Goal: Task Accomplishment & Management: Use online tool/utility

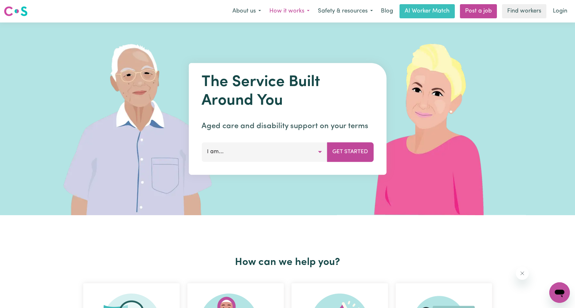
click at [301, 11] on button "How it works" at bounding box center [289, 10] width 49 height 13
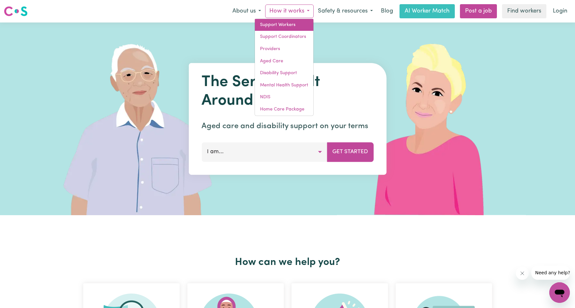
click at [287, 24] on link "Support Workers" at bounding box center [284, 25] width 58 height 12
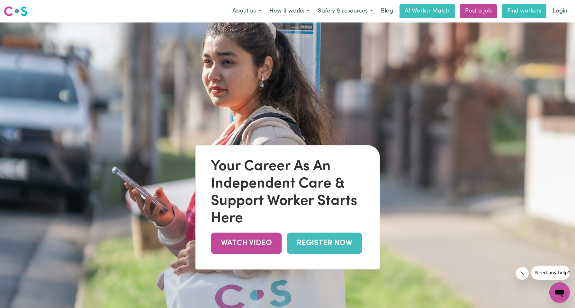
click at [519, 13] on link "Find workers" at bounding box center [524, 11] width 44 height 14
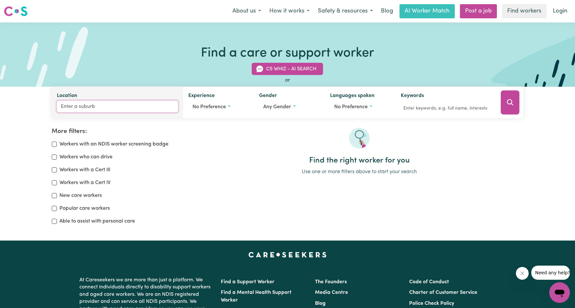
click at [87, 108] on input "Location" at bounding box center [117, 107] width 121 height 12
type input "[PERSON_NAME]"
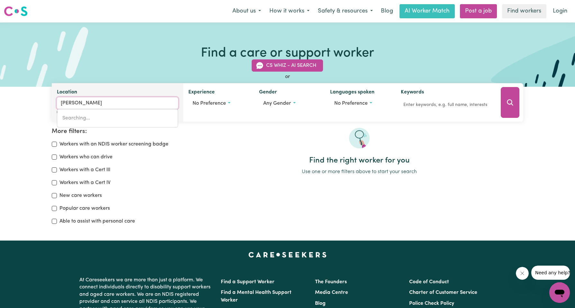
type input "[PERSON_NAME], [GEOGRAPHIC_DATA], 4560"
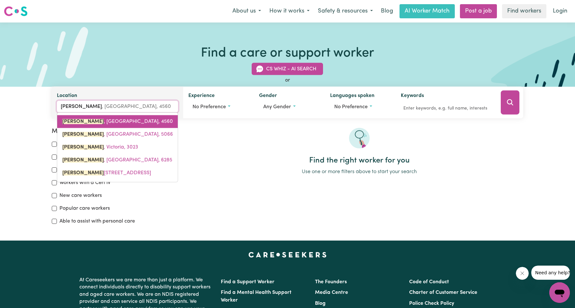
click at [89, 123] on span "[GEOGRAPHIC_DATA] , [GEOGRAPHIC_DATA], 4560" at bounding box center [117, 121] width 111 height 5
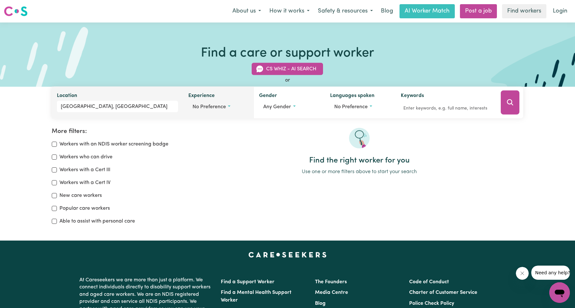
click at [228, 106] on button "No preference" at bounding box center [218, 107] width 60 height 12
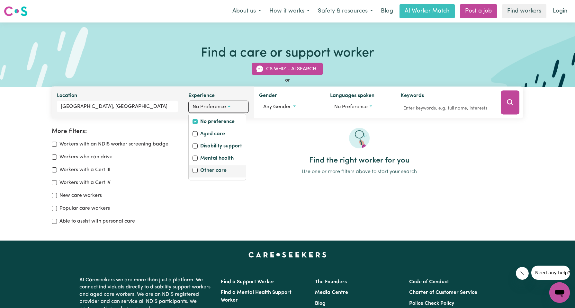
click at [208, 168] on label "Other care" at bounding box center [213, 171] width 26 height 9
click at [198, 168] on input "Other care" at bounding box center [194, 170] width 5 height 5
checkbox input "true"
checkbox input "false"
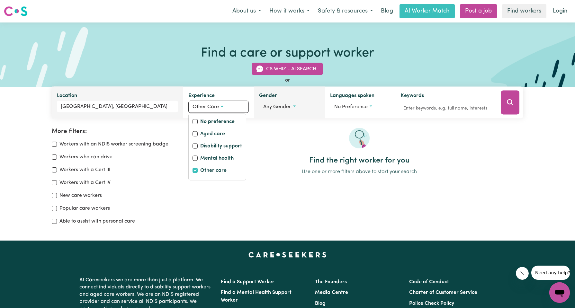
click at [290, 104] on span "Any gender" at bounding box center [277, 106] width 28 height 5
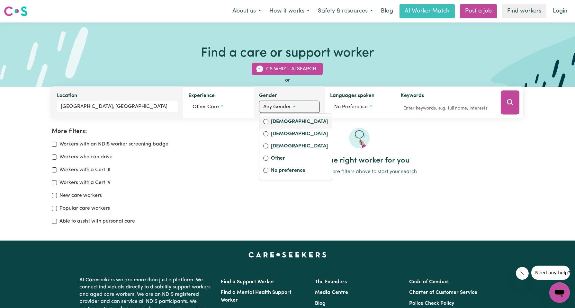
click at [285, 122] on label "[DEMOGRAPHIC_DATA]" at bounding box center [299, 122] width 57 height 9
click at [268, 122] on input "[DEMOGRAPHIC_DATA]" at bounding box center [265, 121] width 5 height 5
radio input "true"
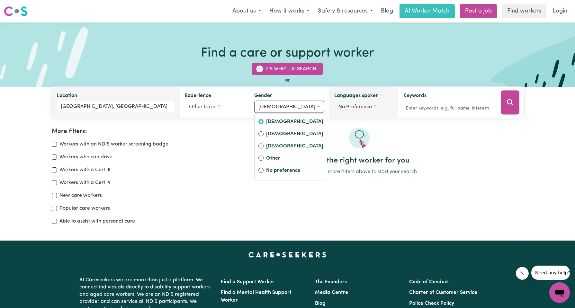
click at [368, 108] on button "No preference" at bounding box center [363, 107] width 59 height 12
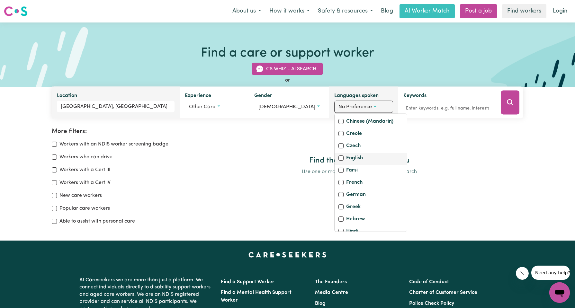
scroll to position [96, 0]
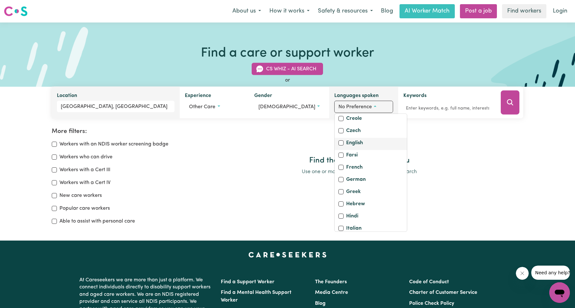
click at [353, 148] on label "English" at bounding box center [354, 143] width 17 height 9
click at [343, 146] on input "English" at bounding box center [340, 142] width 5 height 5
checkbox input "true"
checkbox input "false"
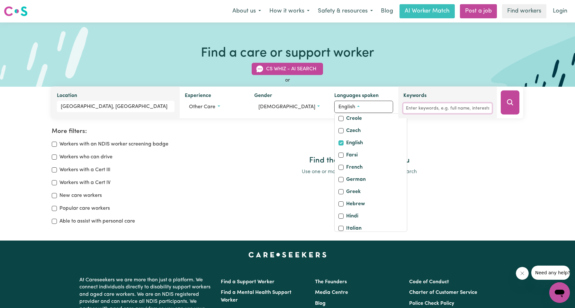
click at [431, 112] on input "Keywords" at bounding box center [447, 108] width 88 height 10
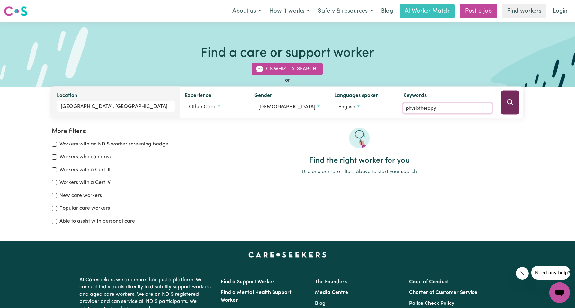
type input "physiotherapy"
click at [512, 102] on icon "Search" at bounding box center [510, 103] width 8 height 8
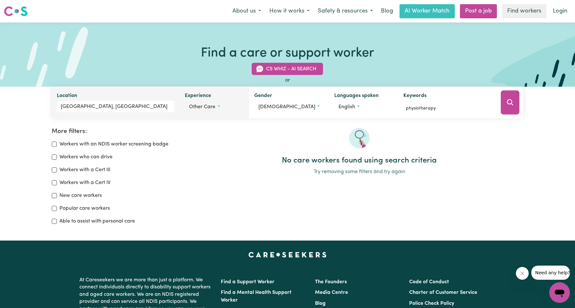
click at [219, 106] on button "Other care" at bounding box center [214, 107] width 59 height 12
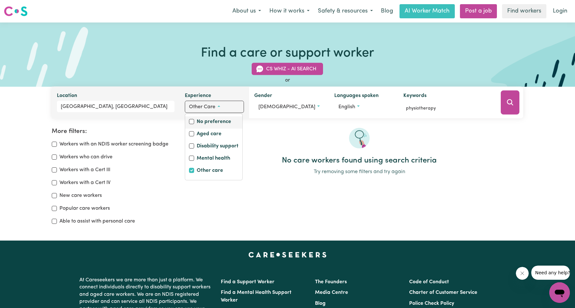
click at [214, 122] on label "No preference" at bounding box center [214, 122] width 34 height 9
click at [194, 122] on input "No preference" at bounding box center [191, 121] width 5 height 5
checkbox input "true"
checkbox input "false"
click at [504, 95] on button "Search" at bounding box center [509, 103] width 19 height 24
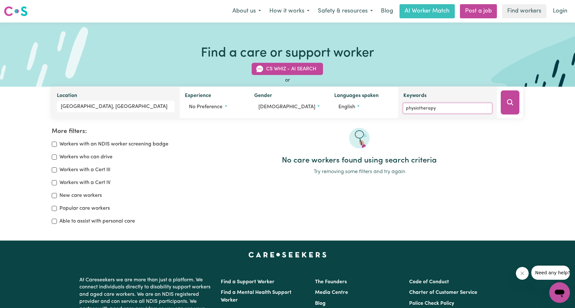
click at [436, 108] on input "physiotherapy" at bounding box center [447, 108] width 88 height 10
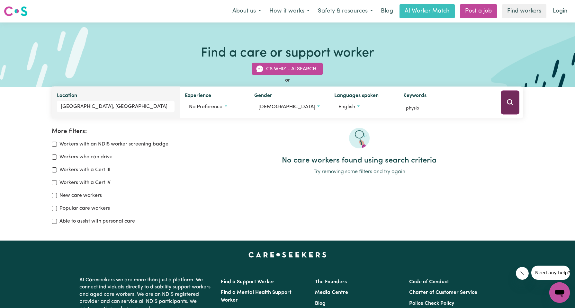
click at [510, 104] on icon "Search" at bounding box center [510, 102] width 6 height 6
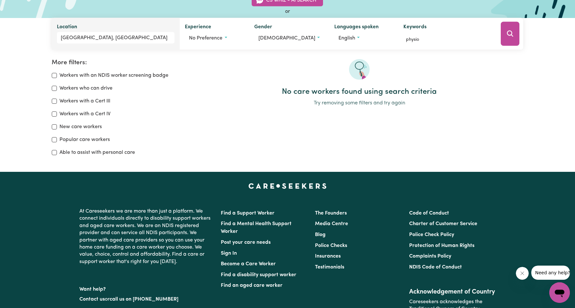
scroll to position [11, 0]
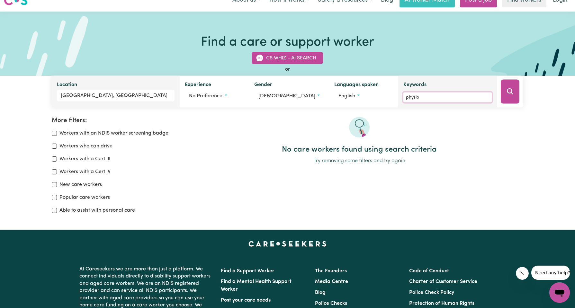
drag, startPoint x: 423, startPoint y: 95, endPoint x: 399, endPoint y: 96, distance: 23.8
click at [399, 96] on div "Keywords physio" at bounding box center [447, 92] width 99 height 32
type input "massage"
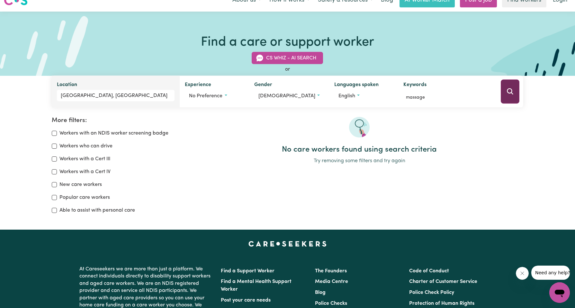
click at [508, 100] on button "Search" at bounding box center [509, 92] width 19 height 24
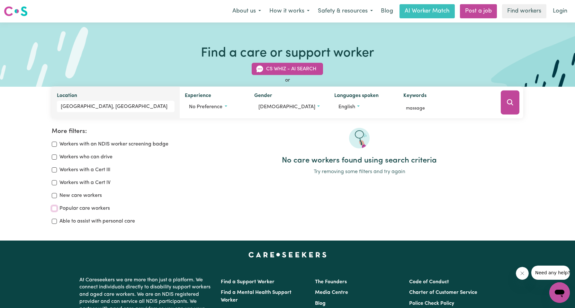
click at [53, 208] on input "Popular care workers" at bounding box center [54, 208] width 5 height 5
checkbox input "true"
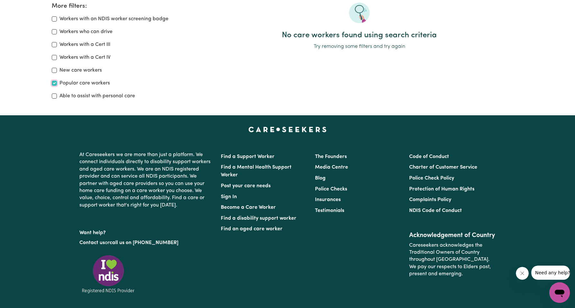
scroll to position [11, 0]
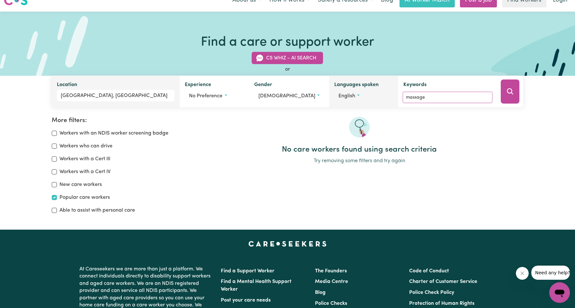
drag, startPoint x: 419, startPoint y: 96, endPoint x: 375, endPoint y: 97, distance: 44.3
click at [375, 97] on div "Location [GEOGRAPHIC_DATA], [GEOGRAPHIC_DATA] Experience No preference No prefe…" at bounding box center [287, 92] width 471 height 32
type input "washing"
click at [505, 94] on button "Search" at bounding box center [509, 92] width 19 height 24
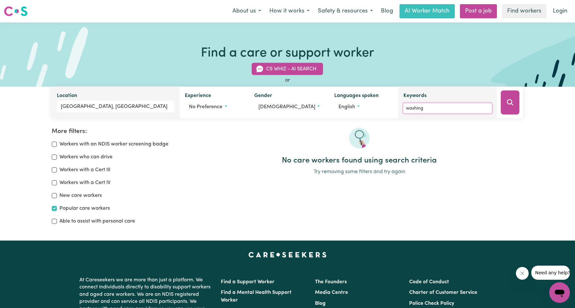
drag, startPoint x: 421, startPoint y: 109, endPoint x: 404, endPoint y: 109, distance: 16.7
click at [404, 109] on input "washing" at bounding box center [447, 108] width 88 height 10
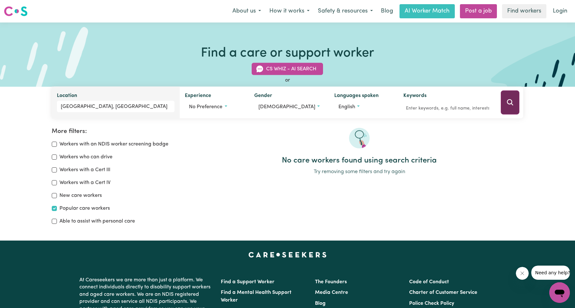
click at [511, 102] on icon "Search" at bounding box center [510, 103] width 8 height 8
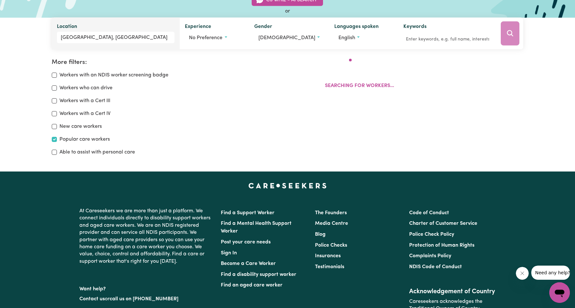
scroll to position [107, 0]
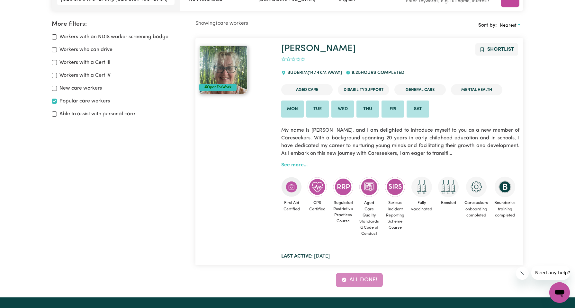
click at [292, 164] on link "See more..." at bounding box center [294, 165] width 26 height 5
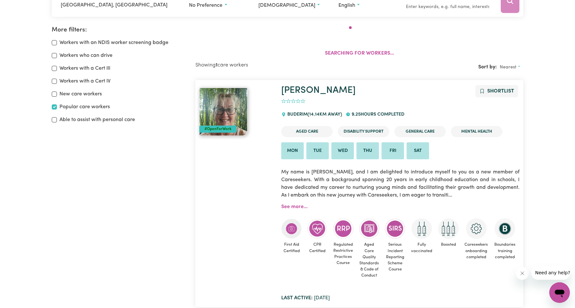
scroll to position [107, 0]
